Goal: Transaction & Acquisition: Register for event/course

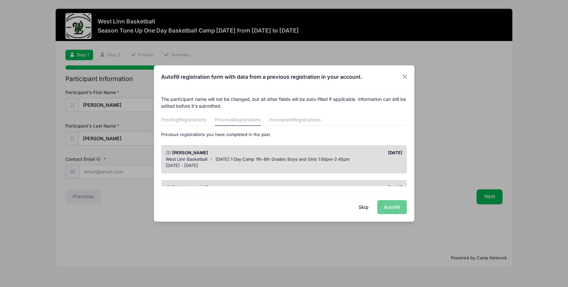
click at [394, 206] on div "Skip Autofill" at bounding box center [284, 207] width 261 height 29
click at [323, 157] on span "[DATE] 1 Day Camp 7th-8th Grades Boys and Girls 1:00pm-2:45pm" at bounding box center [283, 159] width 134 height 5
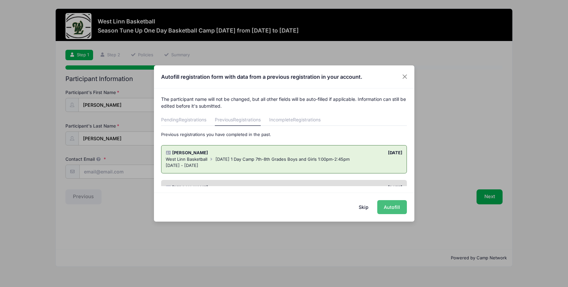
click at [393, 209] on button "Autofill" at bounding box center [393, 207] width 30 height 14
type input "[EMAIL_ADDRESS][DOMAIN_NAME]"
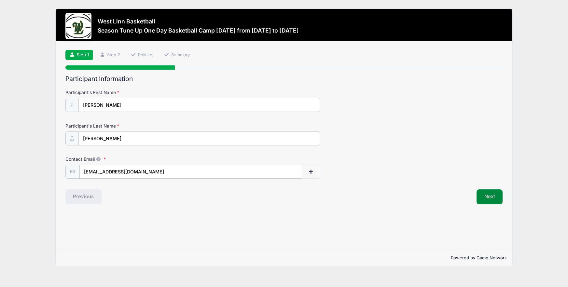
click at [491, 193] on button "Next" at bounding box center [490, 197] width 26 height 15
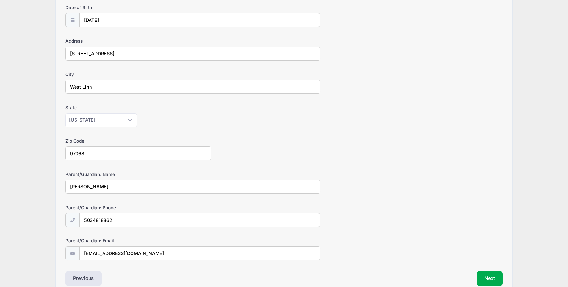
scroll to position [118, 0]
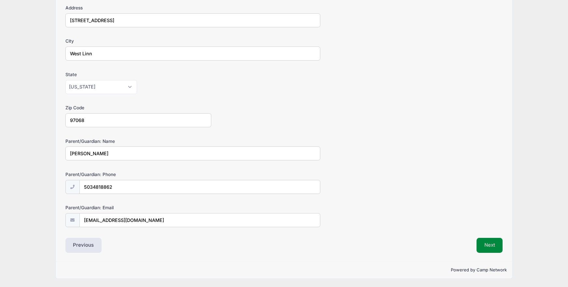
click at [489, 244] on button "Next" at bounding box center [490, 245] width 26 height 15
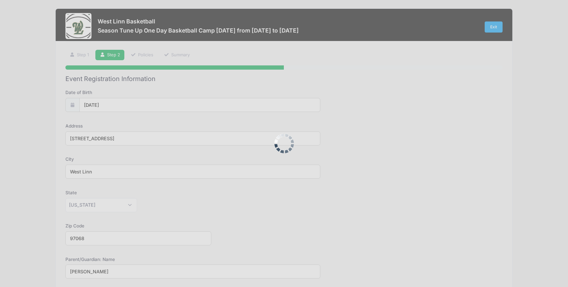
scroll to position [0, 0]
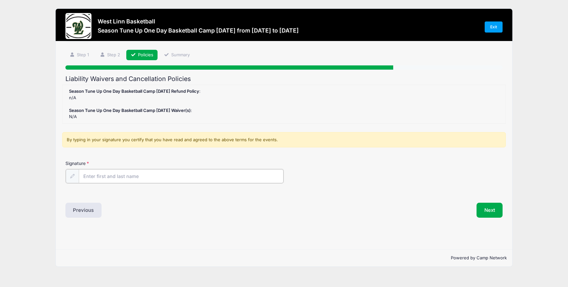
click at [125, 174] on input "Signature" at bounding box center [181, 176] width 205 height 14
type input "[PERSON_NAME]"
click at [486, 207] on button "Next" at bounding box center [490, 209] width 26 height 15
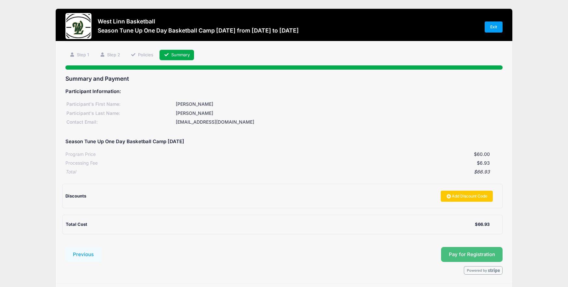
click at [464, 251] on button "Pay for Registration" at bounding box center [472, 254] width 62 height 15
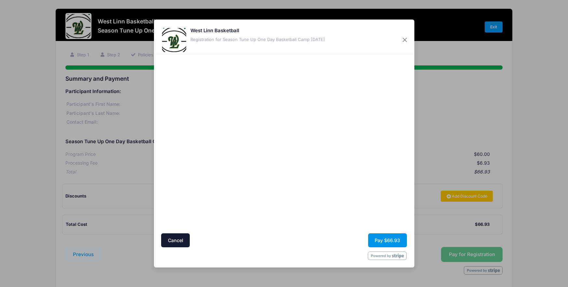
click at [379, 238] on button "Pay $66.93" at bounding box center [387, 241] width 39 height 14
